Goal: Task Accomplishment & Management: Manage account settings

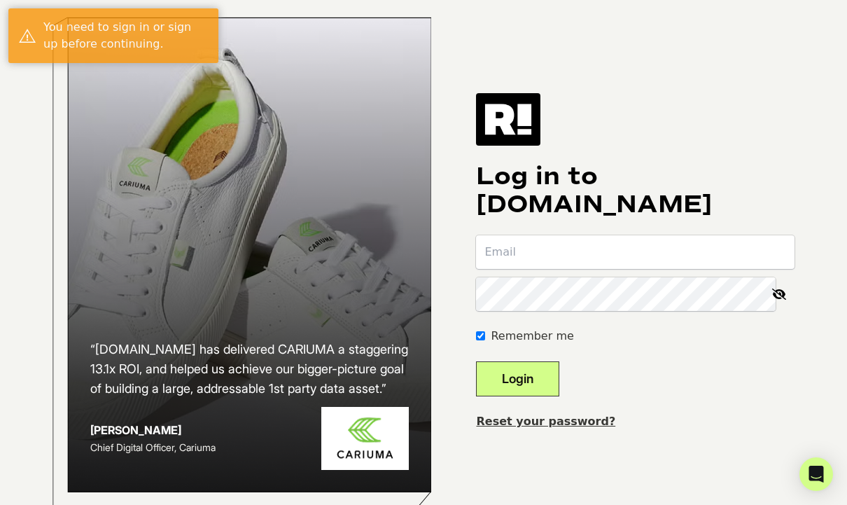
click at [575, 263] on input "email" at bounding box center [635, 252] width 318 height 34
type input "stephanie@wallaroohats.com"
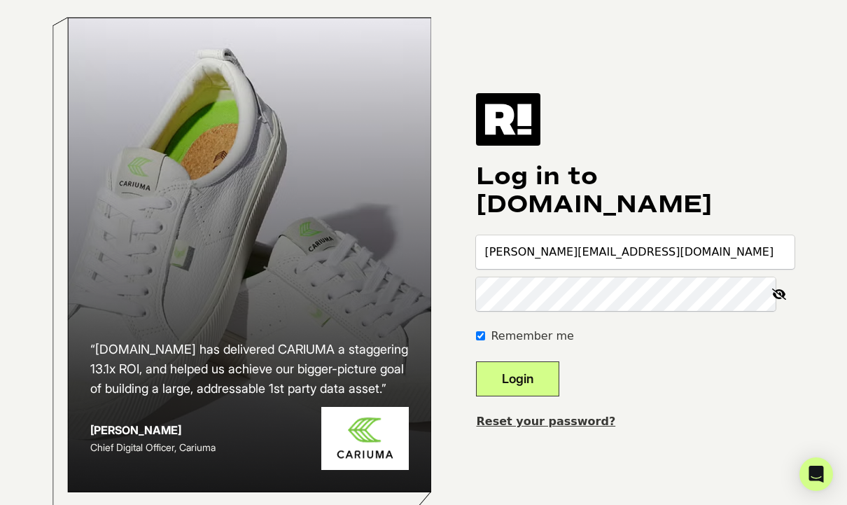
click at [555, 395] on button "Login" at bounding box center [517, 378] width 83 height 35
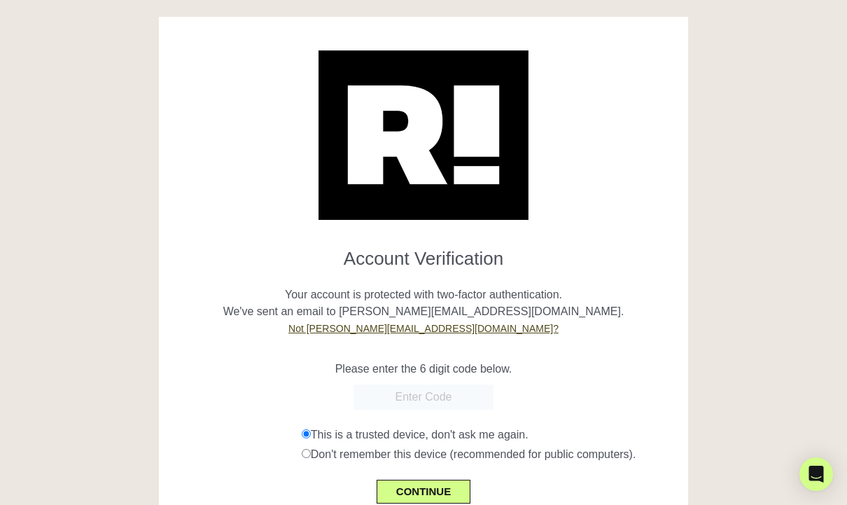
click at [462, 393] on input "text" at bounding box center [423, 396] width 140 height 25
click at [420, 397] on input "text" at bounding box center [423, 396] width 140 height 25
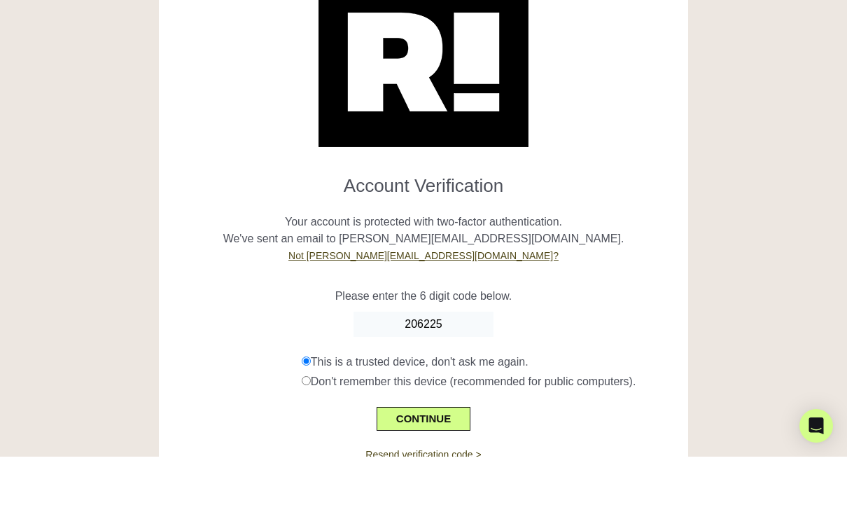
scroll to position [26, 0]
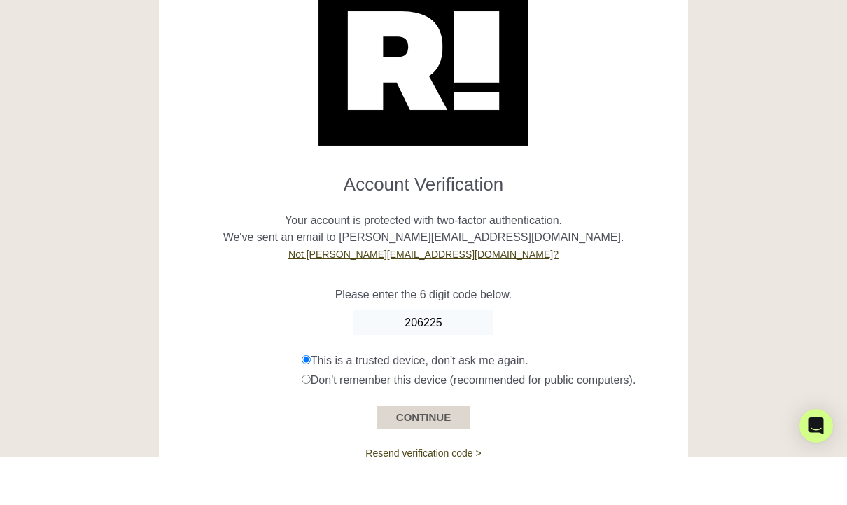
type input "206225"
click at [437, 453] on button "CONTINUE" at bounding box center [423, 465] width 94 height 24
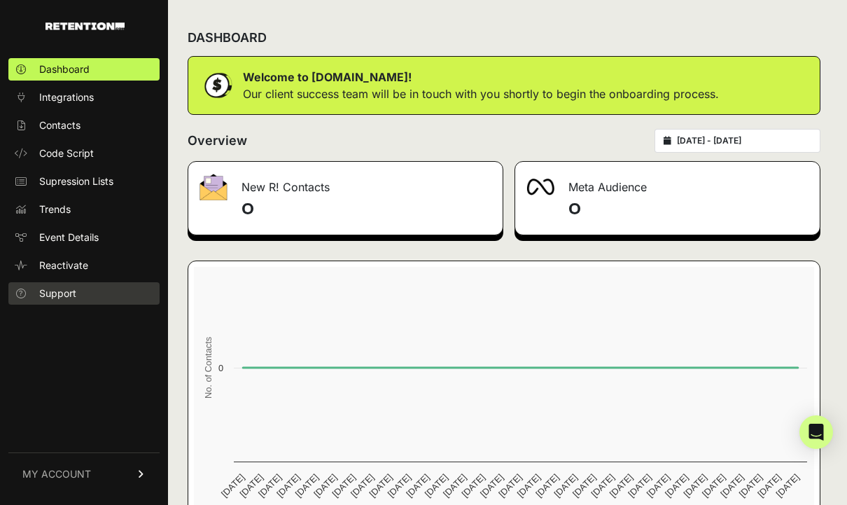
click at [66, 290] on span "Support" at bounding box center [57, 293] width 37 height 14
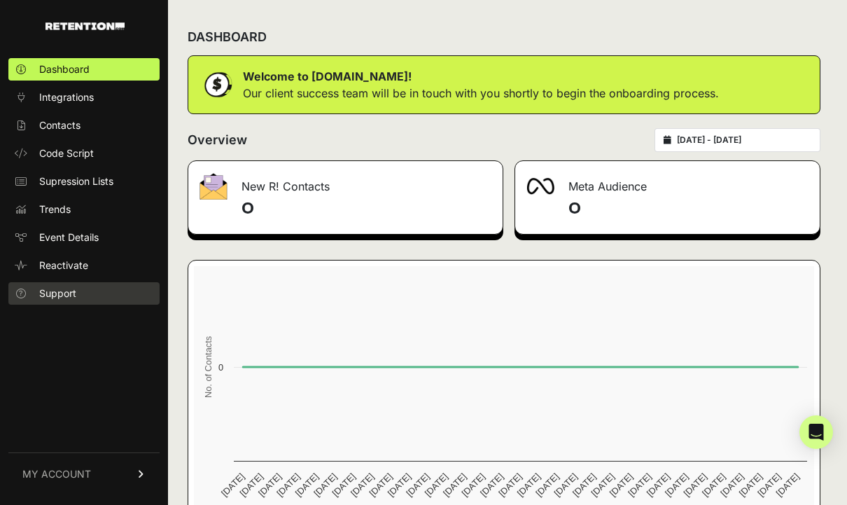
scroll to position [21, 0]
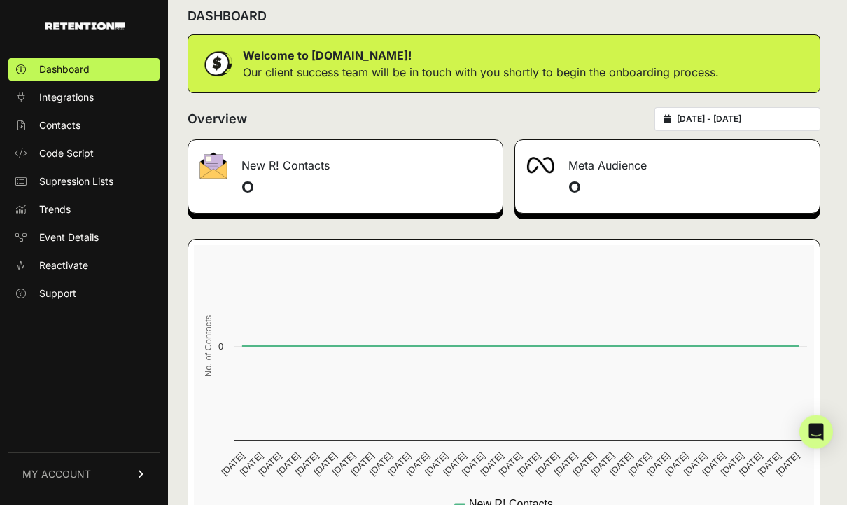
click at [88, 481] on span "MY ACCOUNT" at bounding box center [56, 474] width 69 height 14
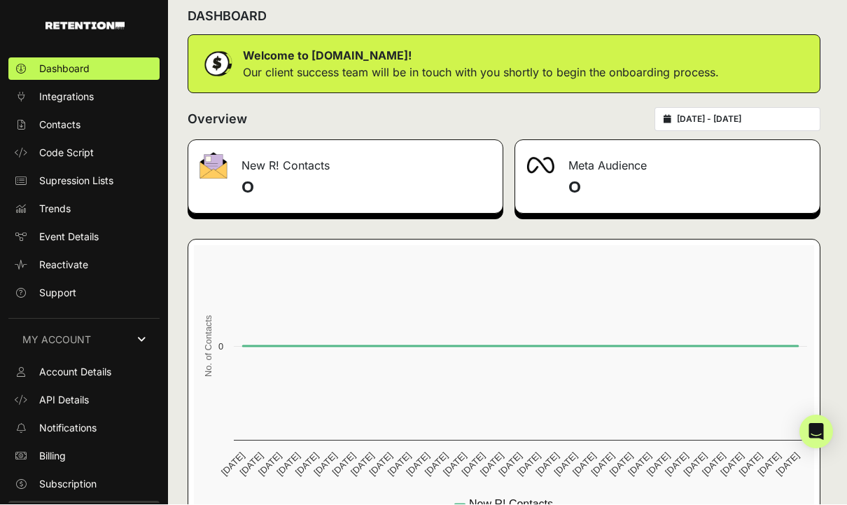
click at [76, 504] on link "Sign Out" at bounding box center [83, 512] width 151 height 22
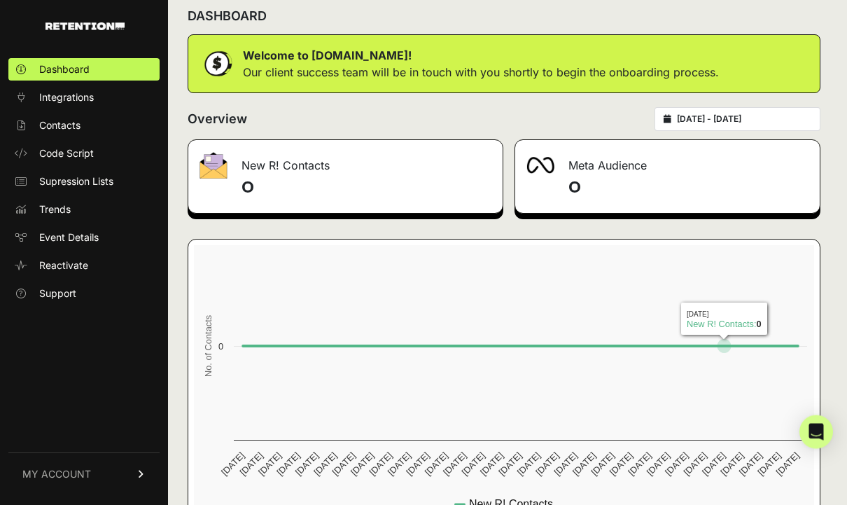
scroll to position [21, 0]
click at [123, 495] on link "MY ACCOUNT" at bounding box center [83, 473] width 151 height 43
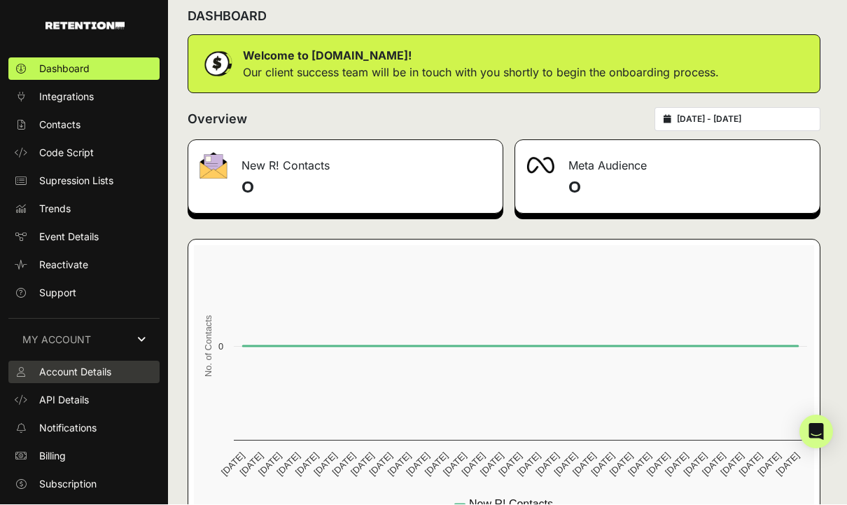
click at [111, 379] on span "Account Details" at bounding box center [75, 372] width 72 height 14
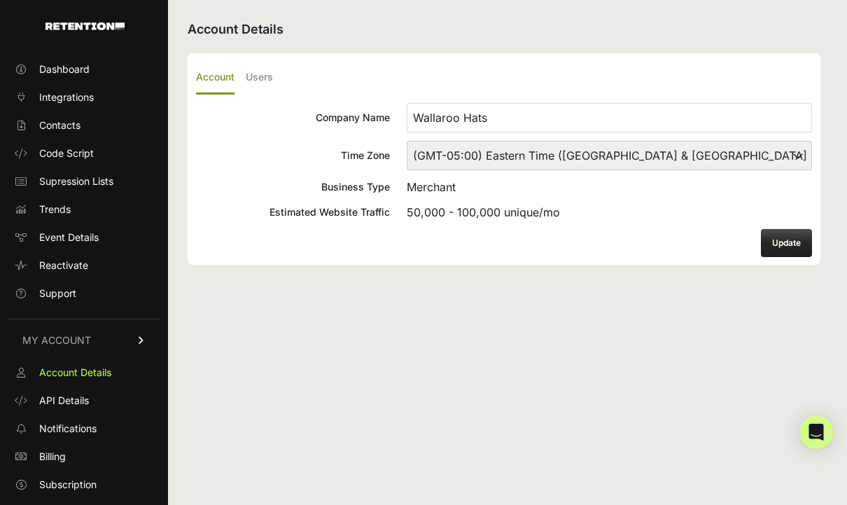
click at [519, 124] on input "Wallaroo Hats" at bounding box center [609, 117] width 405 height 29
type input "Wallaroo Hat Company"
click at [668, 166] on select "(GMT-10:00) [GEOGRAPHIC_DATA]/[GEOGRAPHIC_DATA] (GMT-10:00) [US_STATE] (GMT-09:…" at bounding box center [609, 155] width 405 height 29
select select "Mountain Time ([GEOGRAPHIC_DATA] & [GEOGRAPHIC_DATA])"
click at [784, 244] on button "Update" at bounding box center [786, 243] width 51 height 28
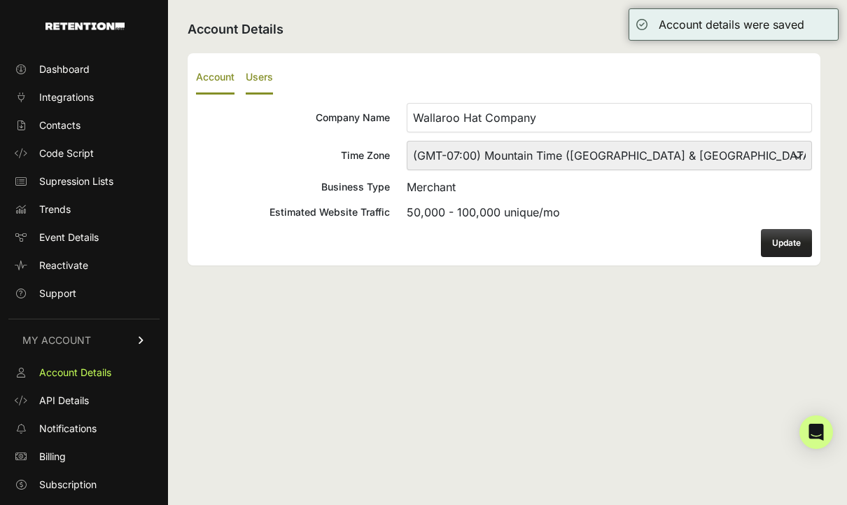
click at [259, 76] on label "Users" at bounding box center [259, 78] width 27 height 33
click at [0, 0] on input "Users" at bounding box center [0, 0] width 0 height 0
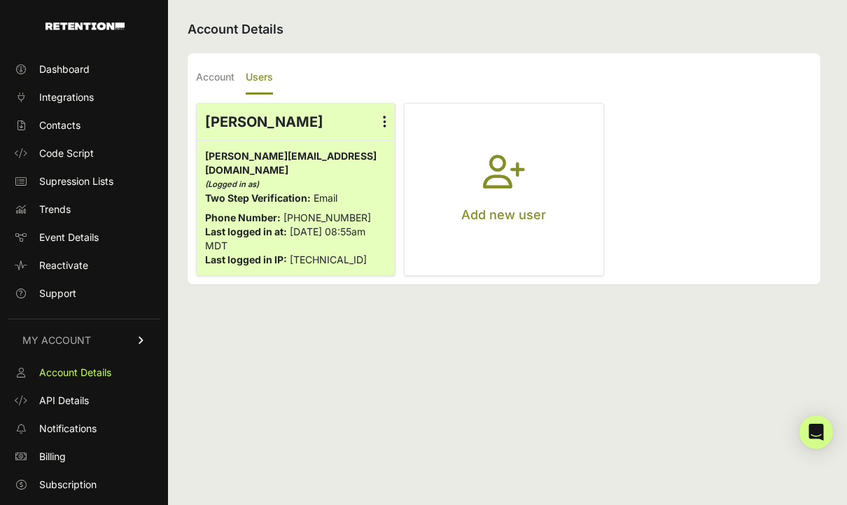
click at [388, 126] on label at bounding box center [384, 122] width 20 height 36
click at [0, 0] on input "radio" at bounding box center [0, 0] width 0 height 0
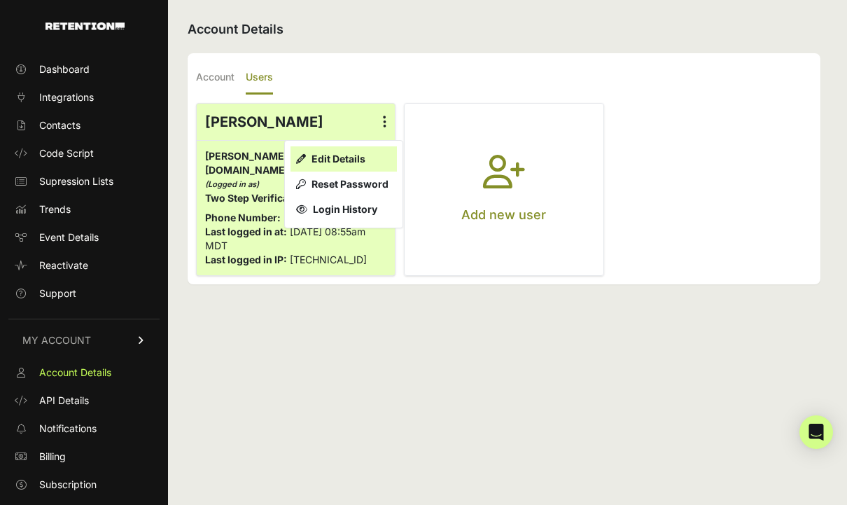
click at [355, 156] on link "Edit Details" at bounding box center [343, 158] width 106 height 25
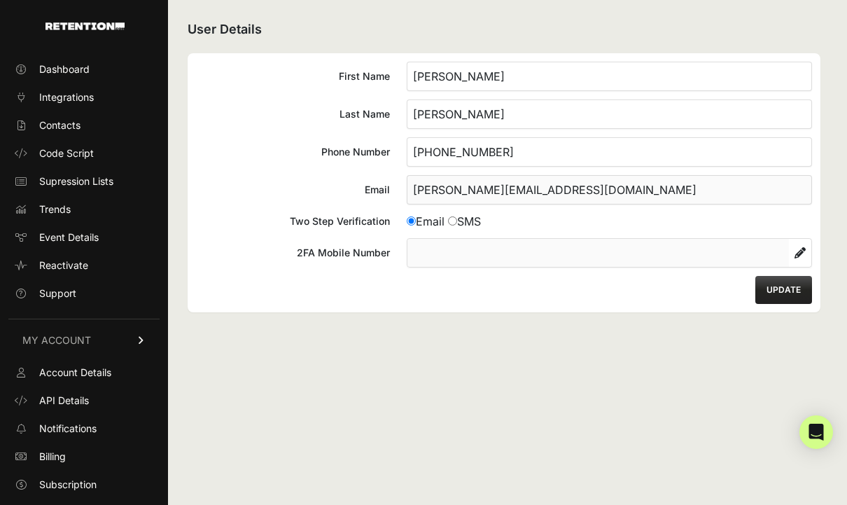
click at [457, 220] on input"] "SMS" at bounding box center [452, 220] width 9 height 9
radio input"] "true"
click at [411, 224] on input"] "Email" at bounding box center [411, 220] width 9 height 9
radio input"] "true"
click at [782, 290] on button "UPDATE" at bounding box center [783, 290] width 57 height 28
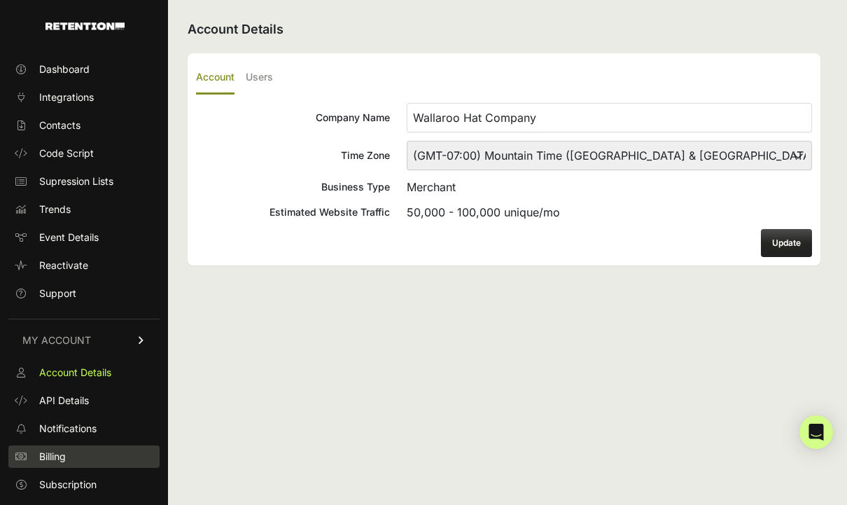
click at [74, 467] on link "Billing" at bounding box center [83, 456] width 151 height 22
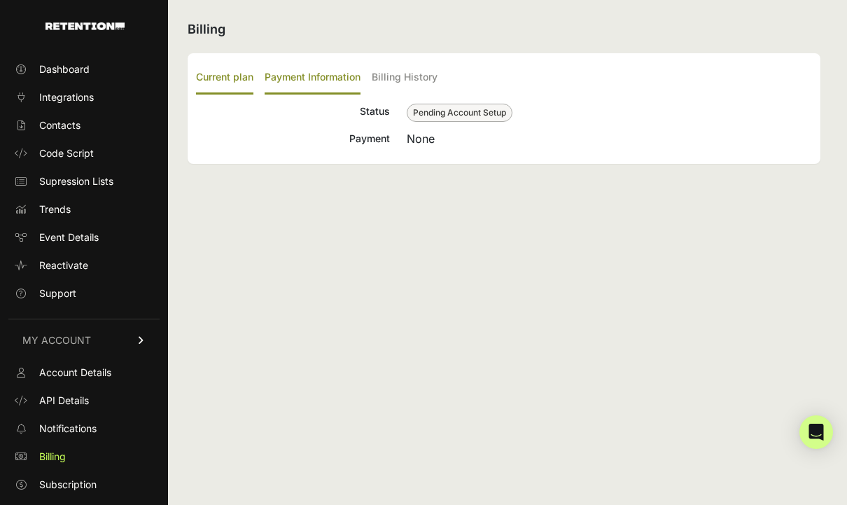
click at [326, 80] on label "Payment Information" at bounding box center [313, 78] width 96 height 33
click at [0, 0] on input "Payment Information" at bounding box center [0, 0] width 0 height 0
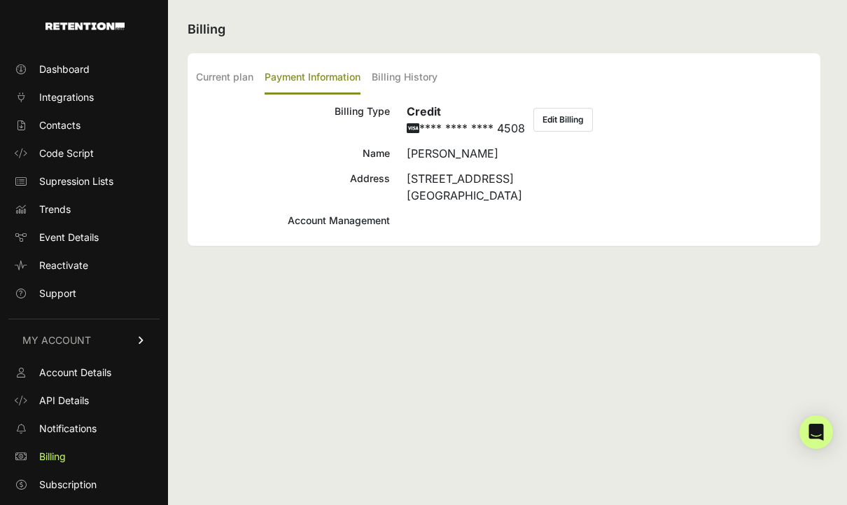
click at [579, 118] on button "Edit Billing" at bounding box center [562, 120] width 59 height 24
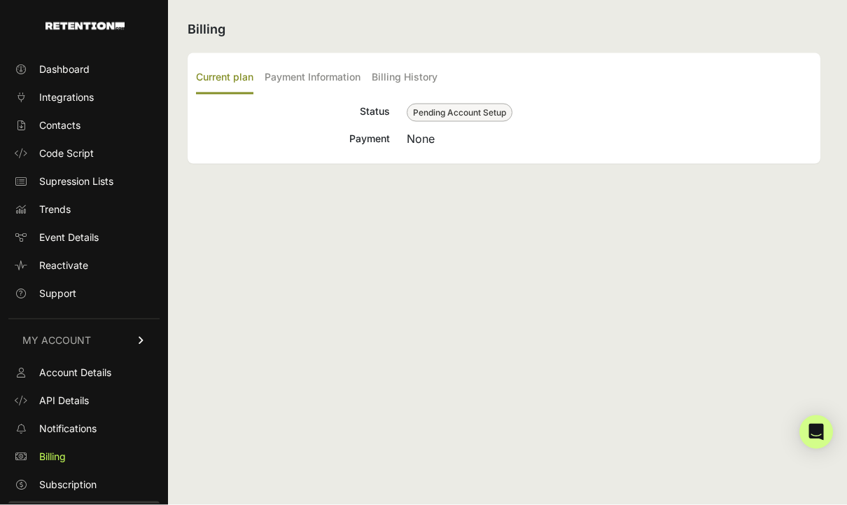
click at [82, 504] on link "Sign Out" at bounding box center [83, 512] width 151 height 22
